Goal: Task Accomplishment & Management: Manage account settings

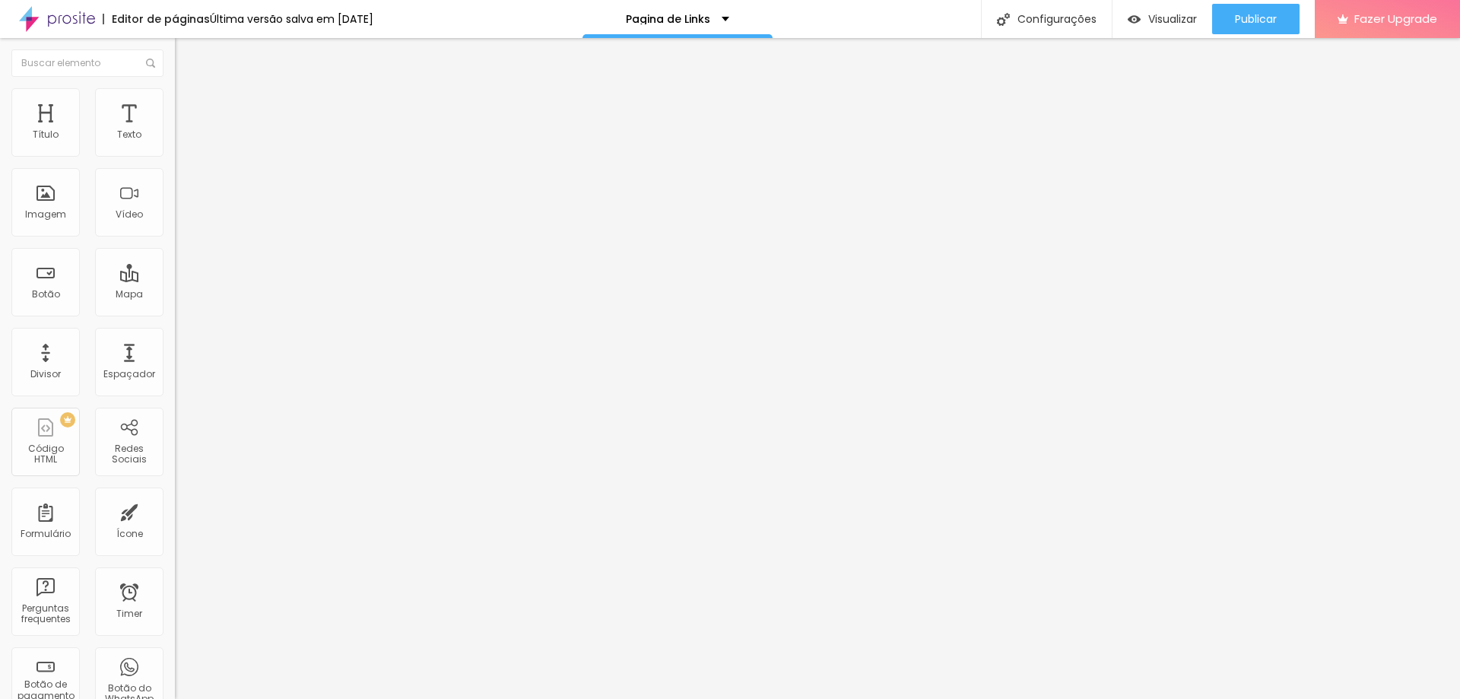
click at [189, 105] on span "Estilo" at bounding box center [201, 98] width 24 height 13
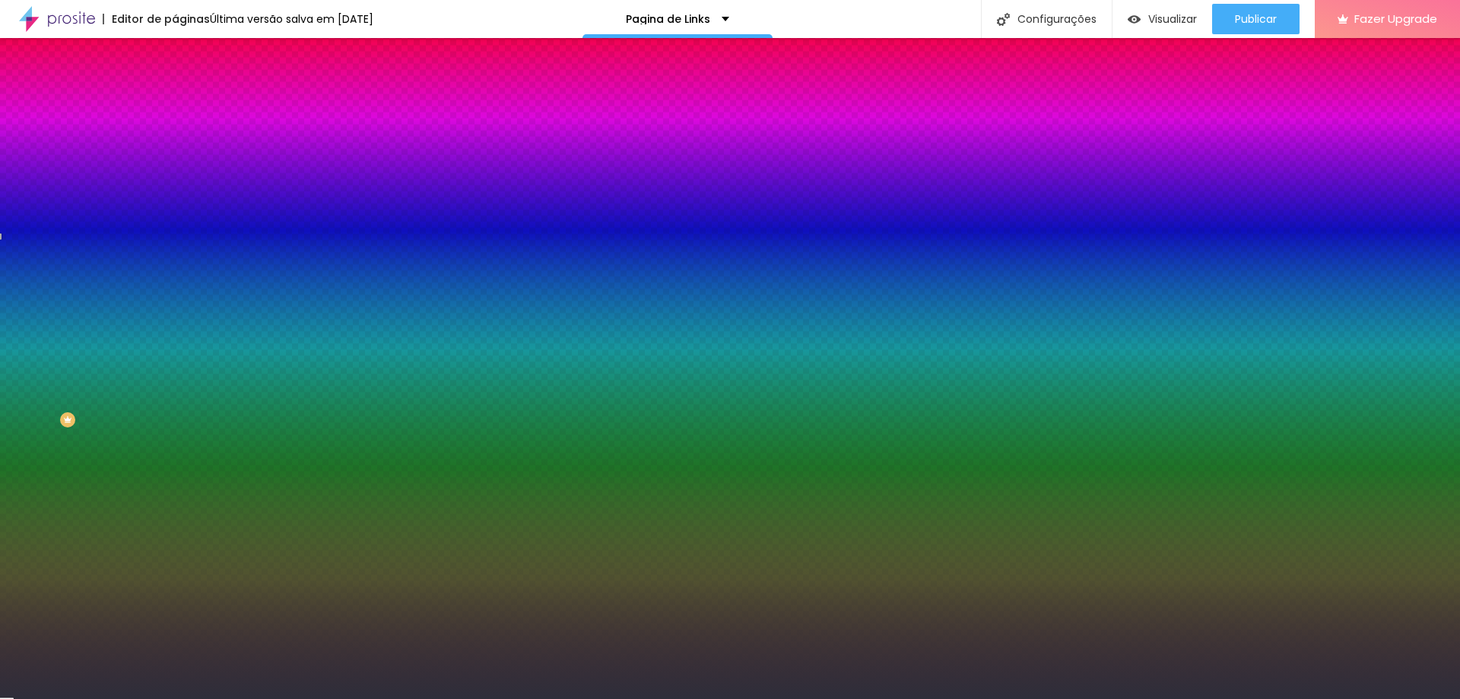
click at [175, 517] on input "#A292C6" at bounding box center [266, 524] width 182 height 15
paste input "FAFAFA"
type input "#FAFAFA"
click at [175, 490] on div "Cor de fundo Voltar ao padrão #FAFAFA Cor do texto Voltar ao padrão #2E2E3A Bor…" at bounding box center [262, 552] width 175 height 125
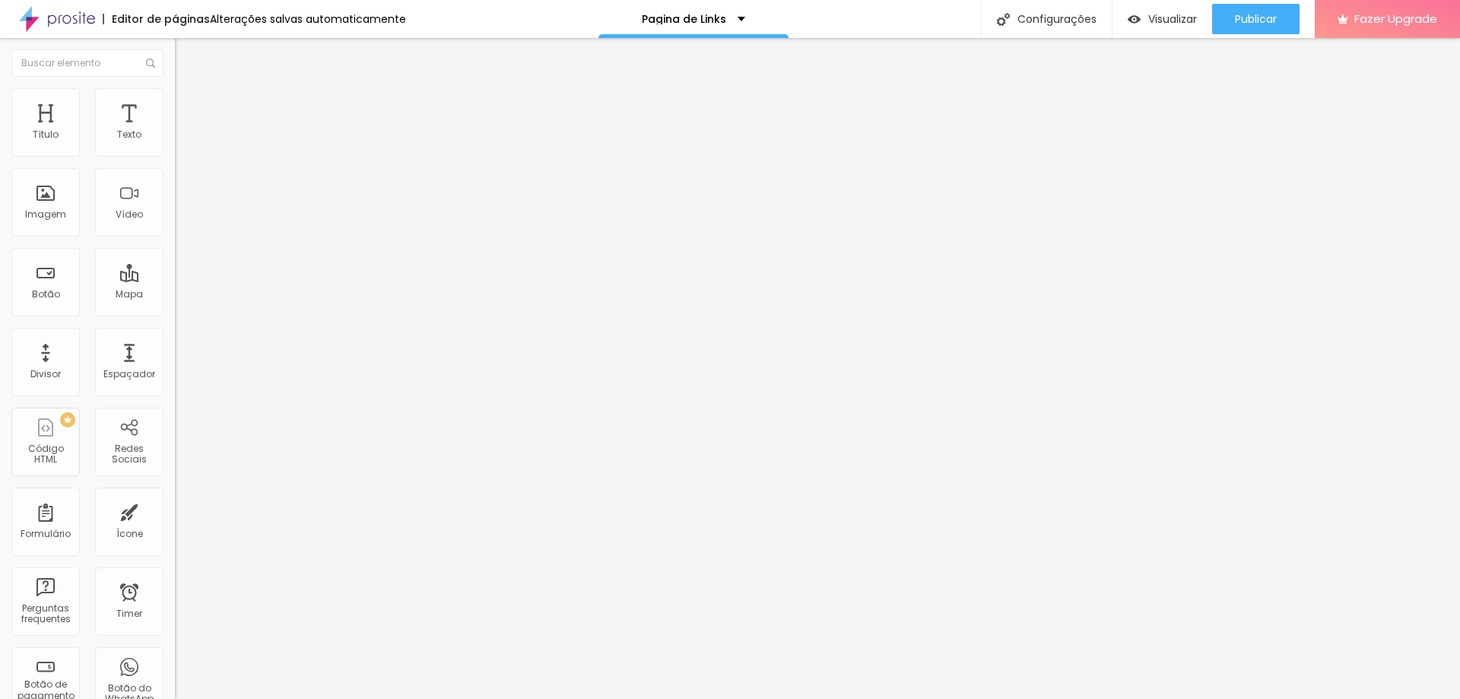
click at [189, 103] on span "Estilo" at bounding box center [201, 98] width 24 height 13
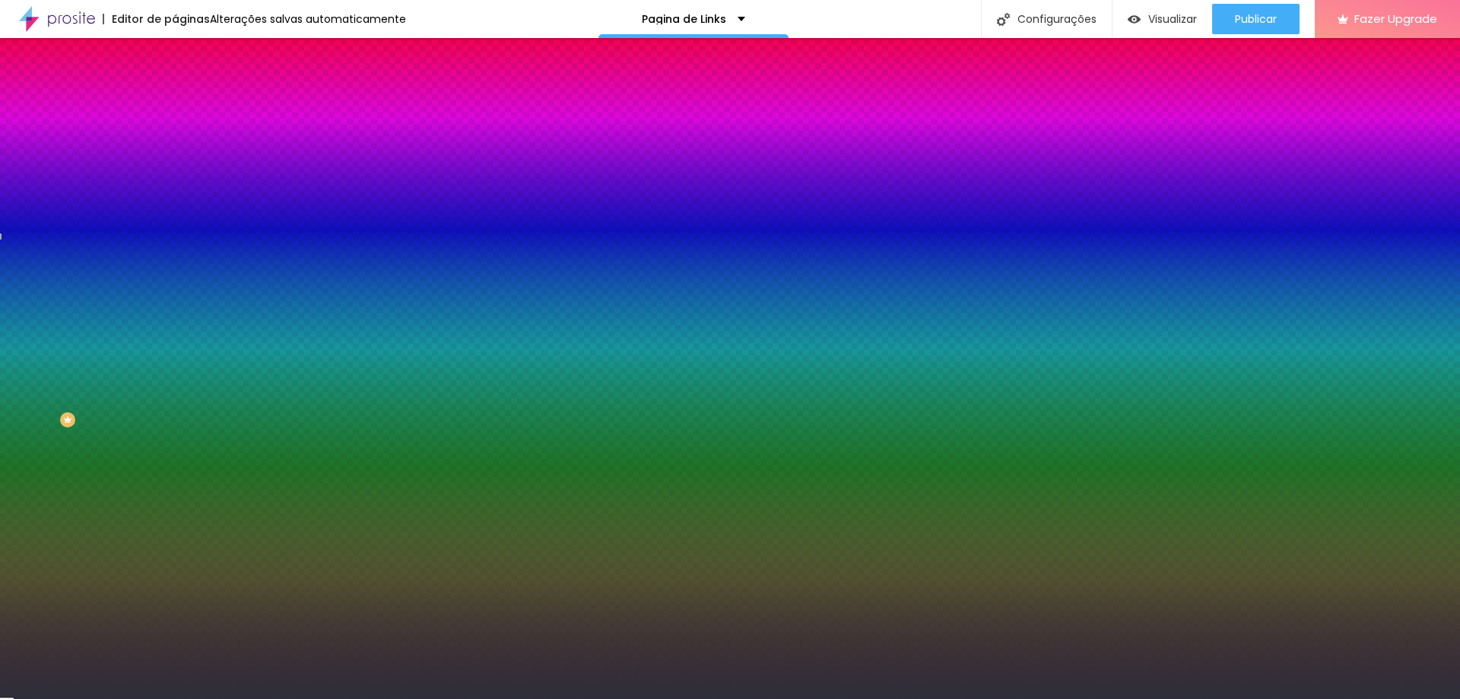
click at [175, 517] on input "#A292C6" at bounding box center [266, 524] width 182 height 15
paste input "FAFAFA"
type input "#FAFAFA"
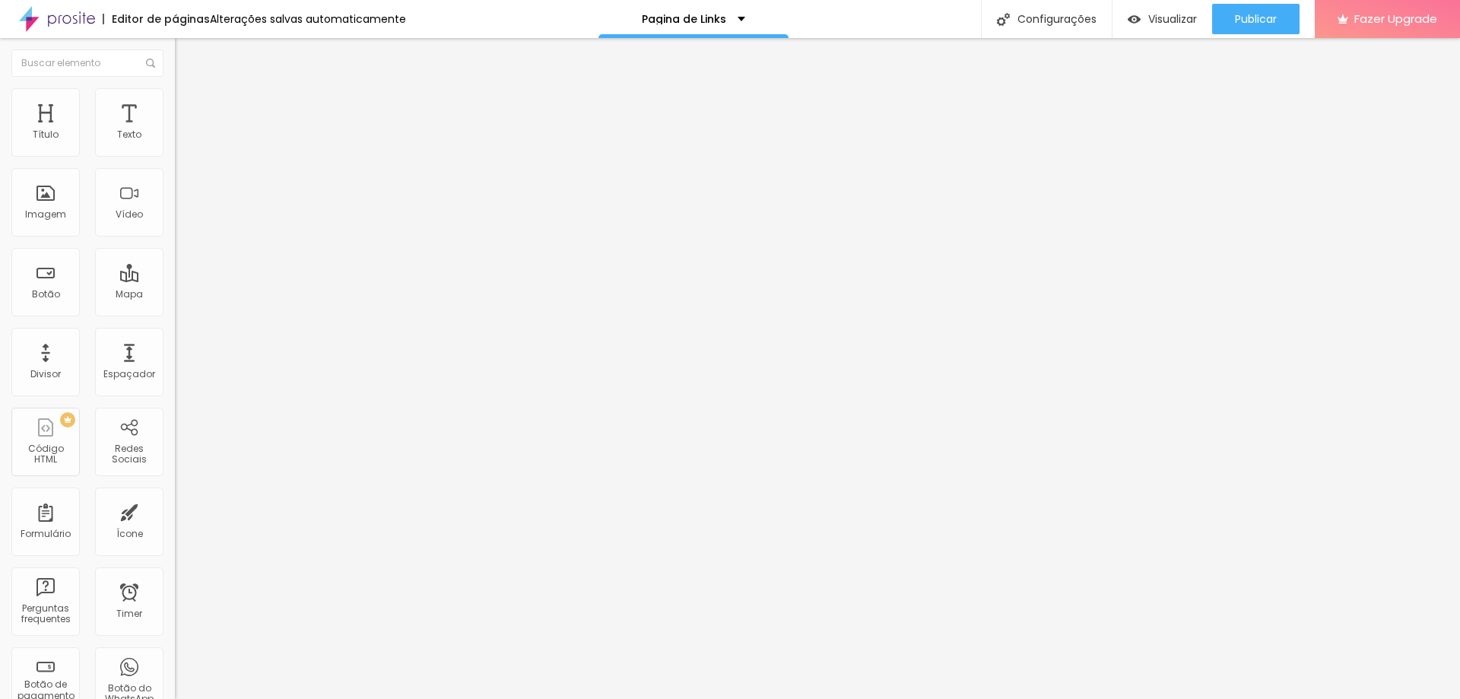
click at [189, 105] on span "Estilo" at bounding box center [201, 98] width 24 height 13
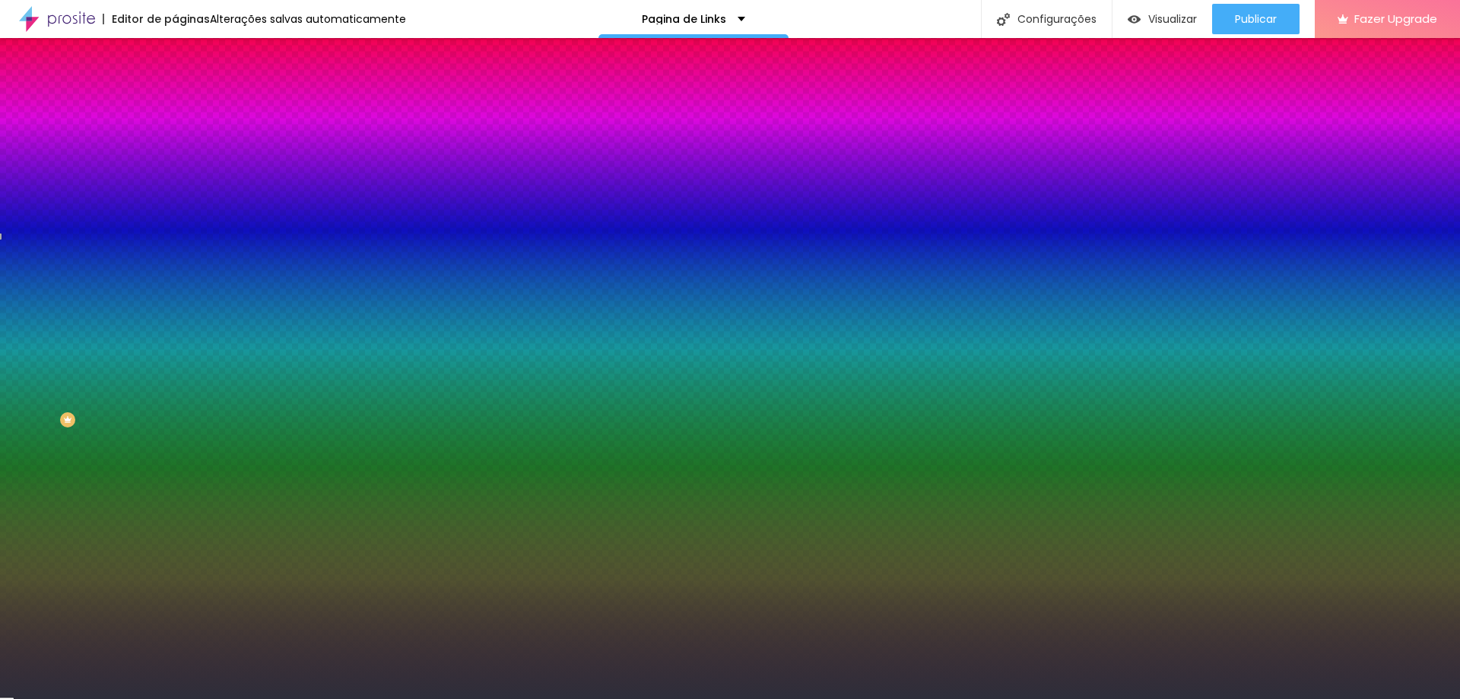
click at [175, 517] on input "#A292C6" at bounding box center [266, 524] width 182 height 15
paste input "FAFAFA"
type input "#FAFAFA"
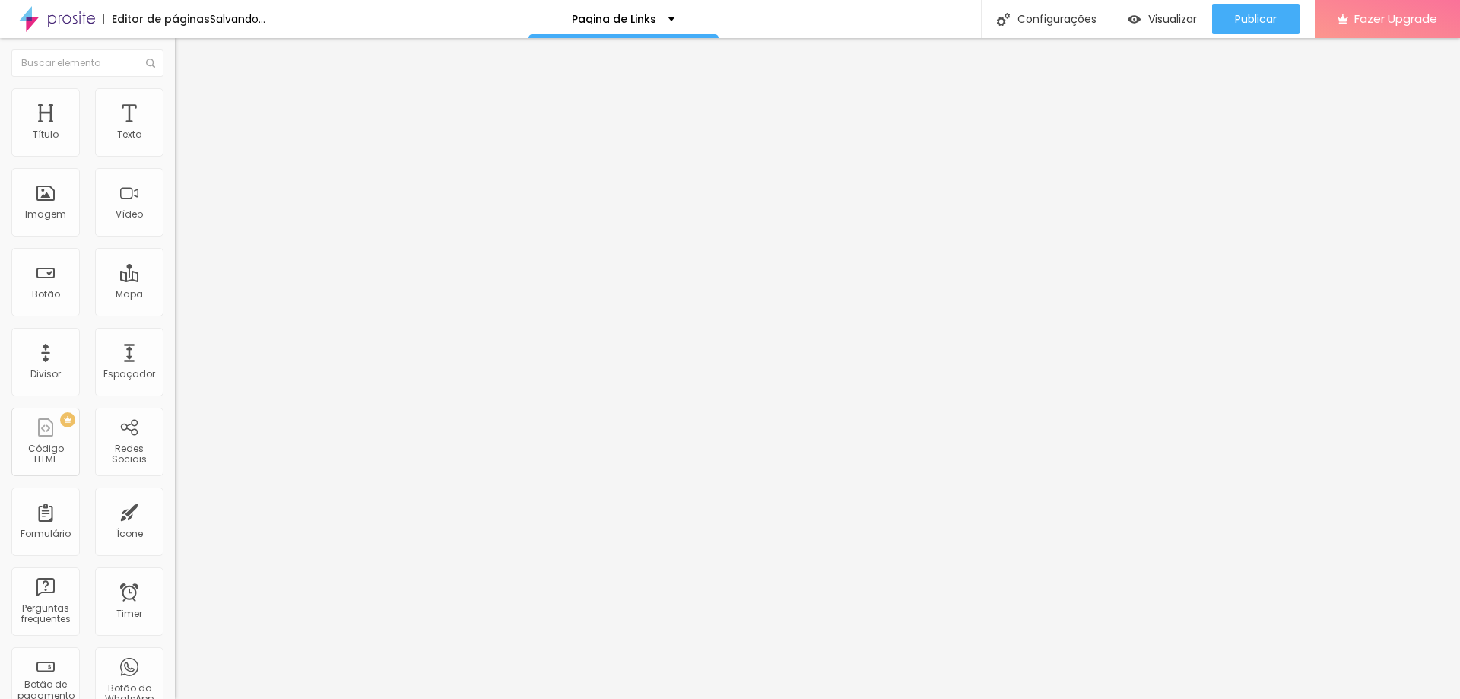
click at [175, 100] on li "Estilo" at bounding box center [262, 95] width 175 height 15
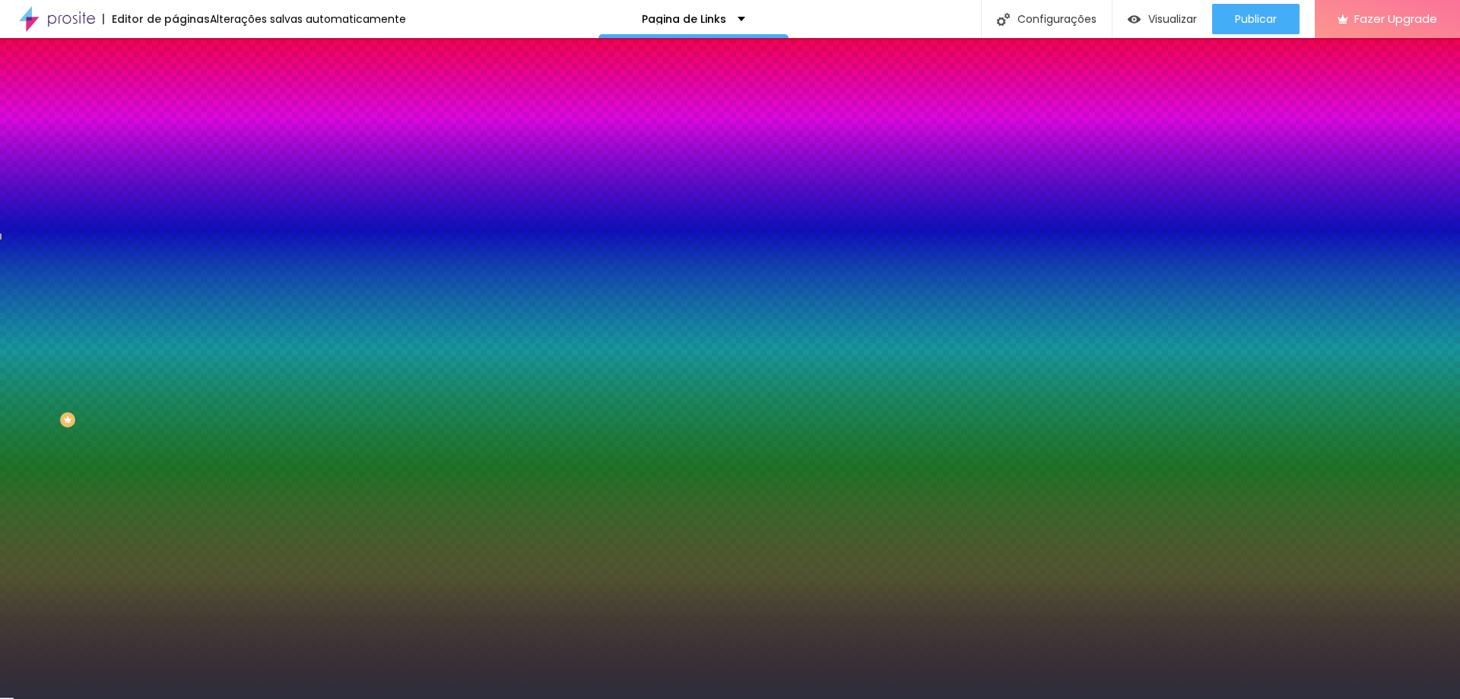
click at [175, 517] on input "#A292C6" at bounding box center [266, 524] width 182 height 15
paste input "FAFAFA"
type input "#FAFAFA"
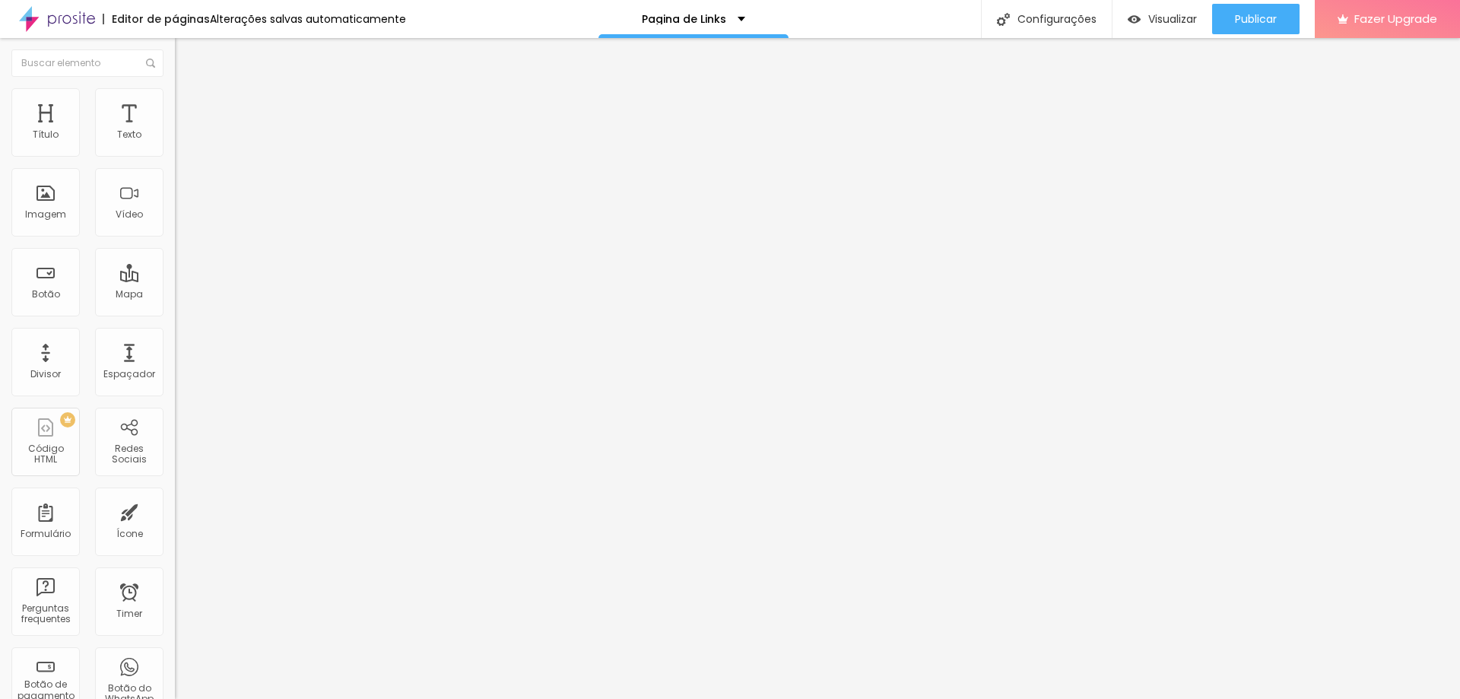
click at [175, 106] on ul "Conteúdo Estilo Avançado" at bounding box center [262, 96] width 175 height 46
click at [189, 105] on span "Estilo" at bounding box center [201, 98] width 24 height 13
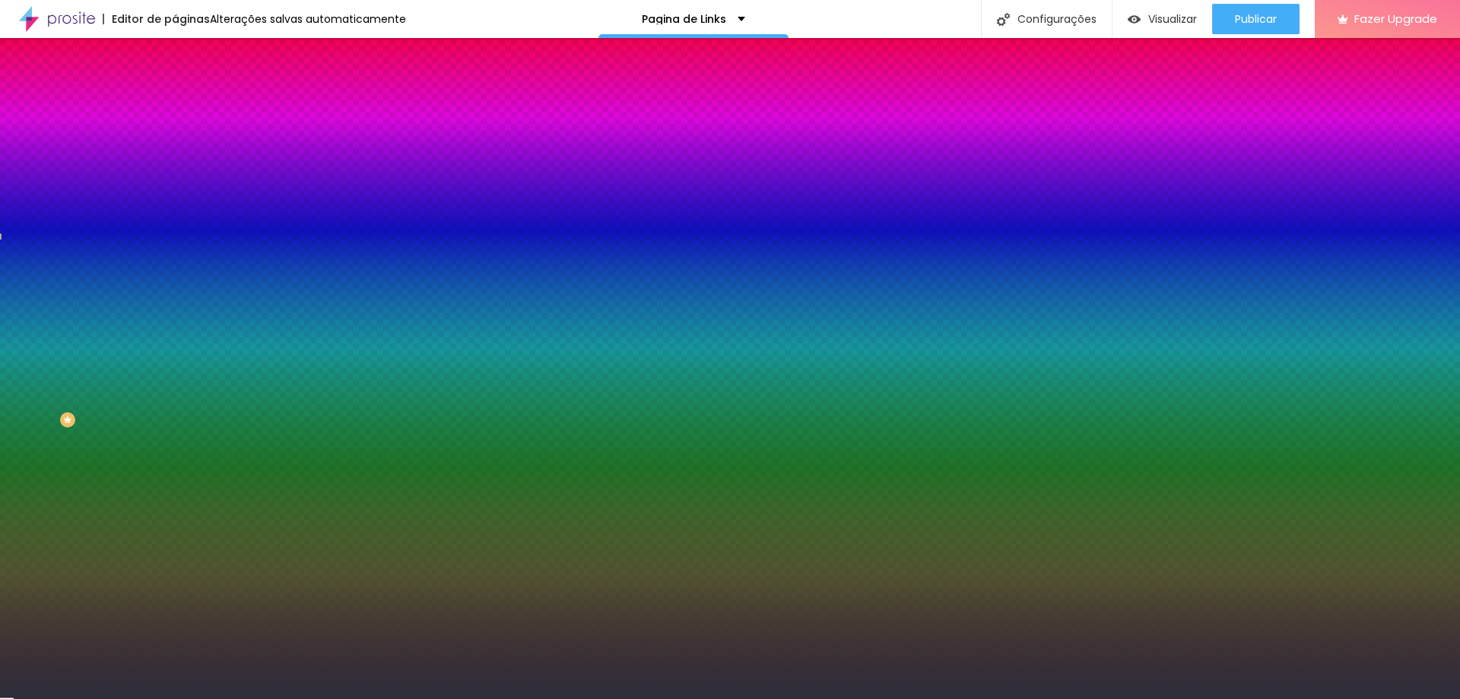
click at [175, 517] on input "#A292C6" at bounding box center [266, 524] width 182 height 15
paste input "FAFAFA"
type input "#FAFAFA"
click at [175, 468] on div "Editar Botão Conteúdo Estilo Avançado Cor de fundo Voltar ao padrão #A292C6 Tip…" at bounding box center [262, 368] width 175 height 661
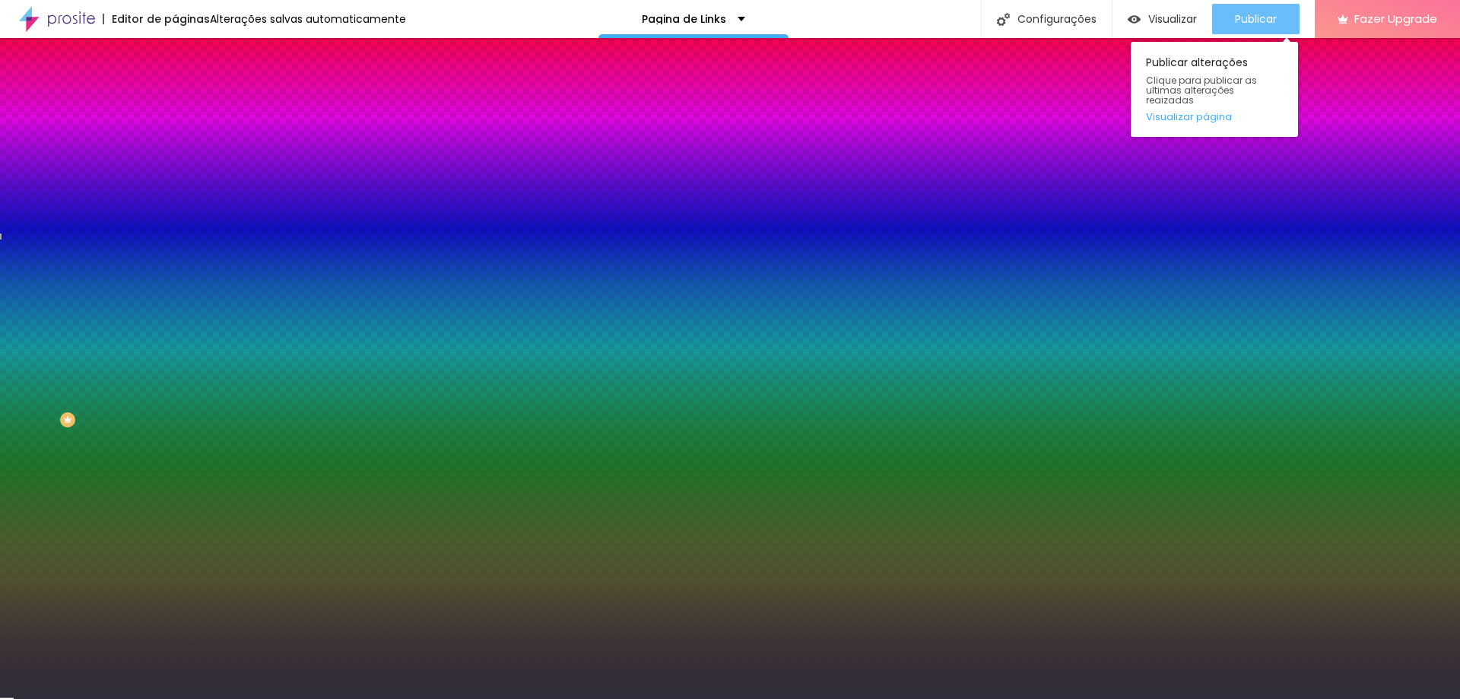
click at [1232, 19] on button "Publicar" at bounding box center [1255, 19] width 87 height 30
